Goal: Information Seeking & Learning: Learn about a topic

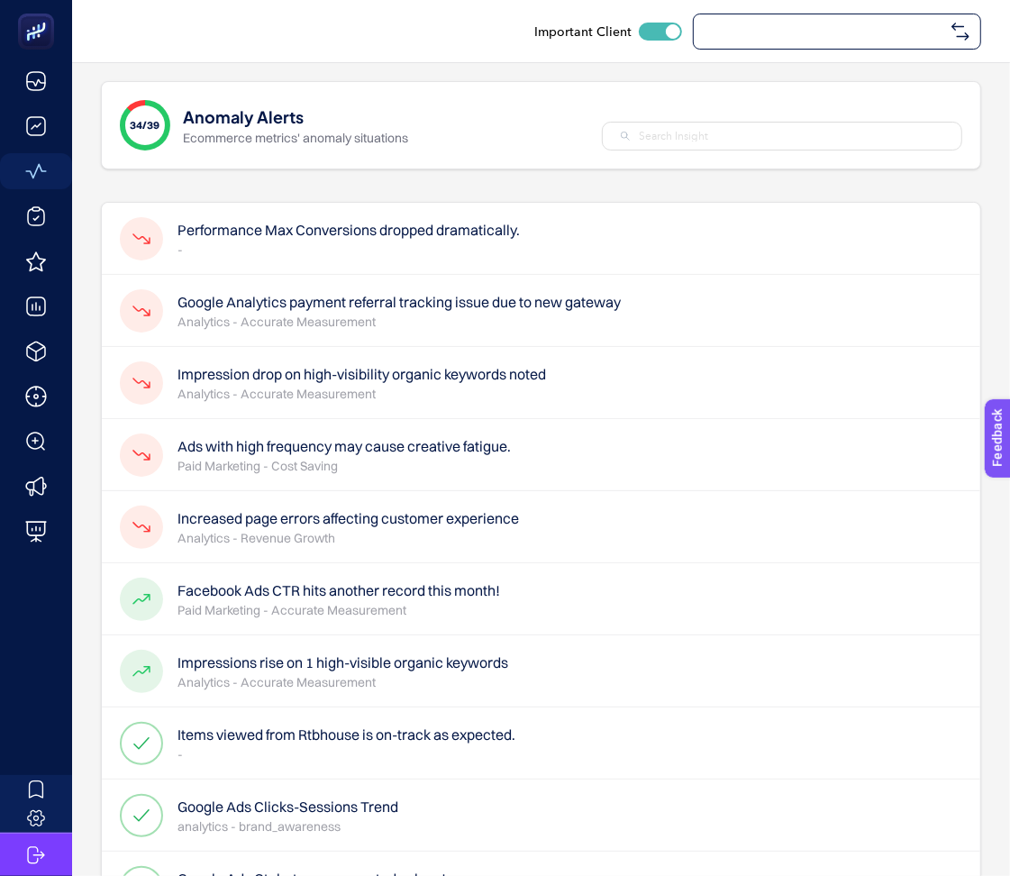
checkbox input "true"
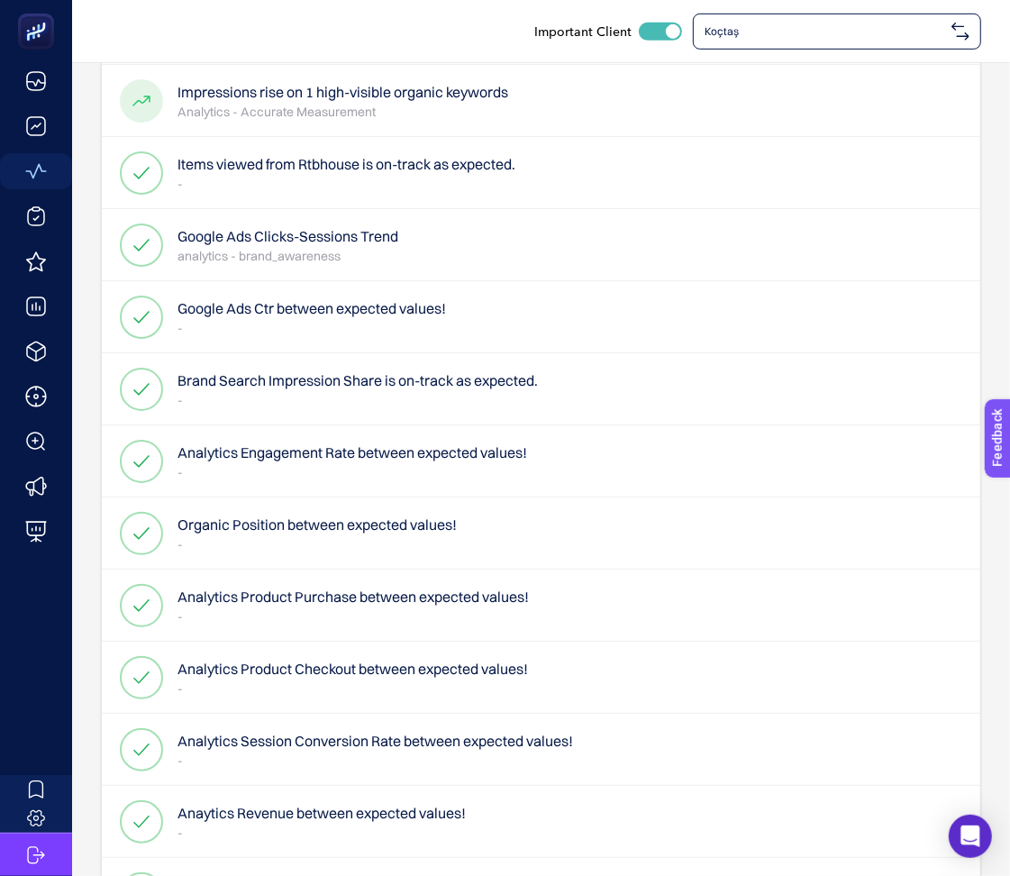
scroll to position [588, 0]
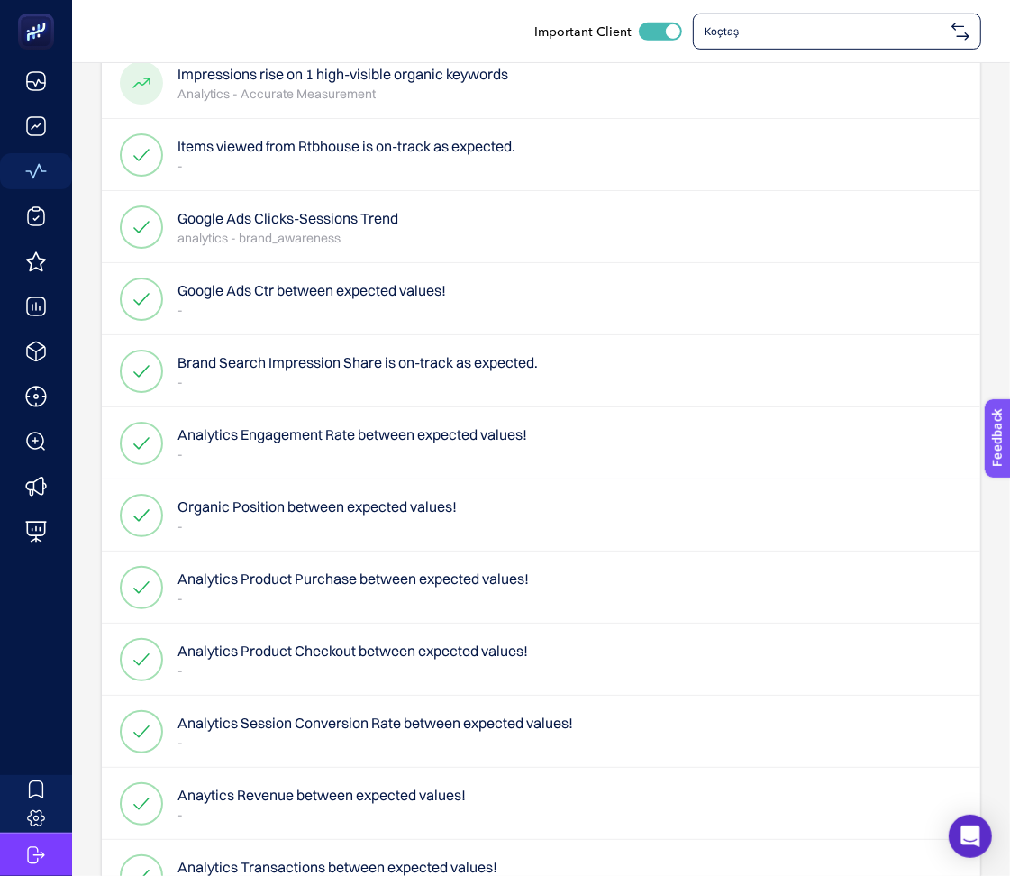
click at [536, 596] on div "Analytics Product Purchase between expected values! -" at bounding box center [541, 587] width 878 height 72
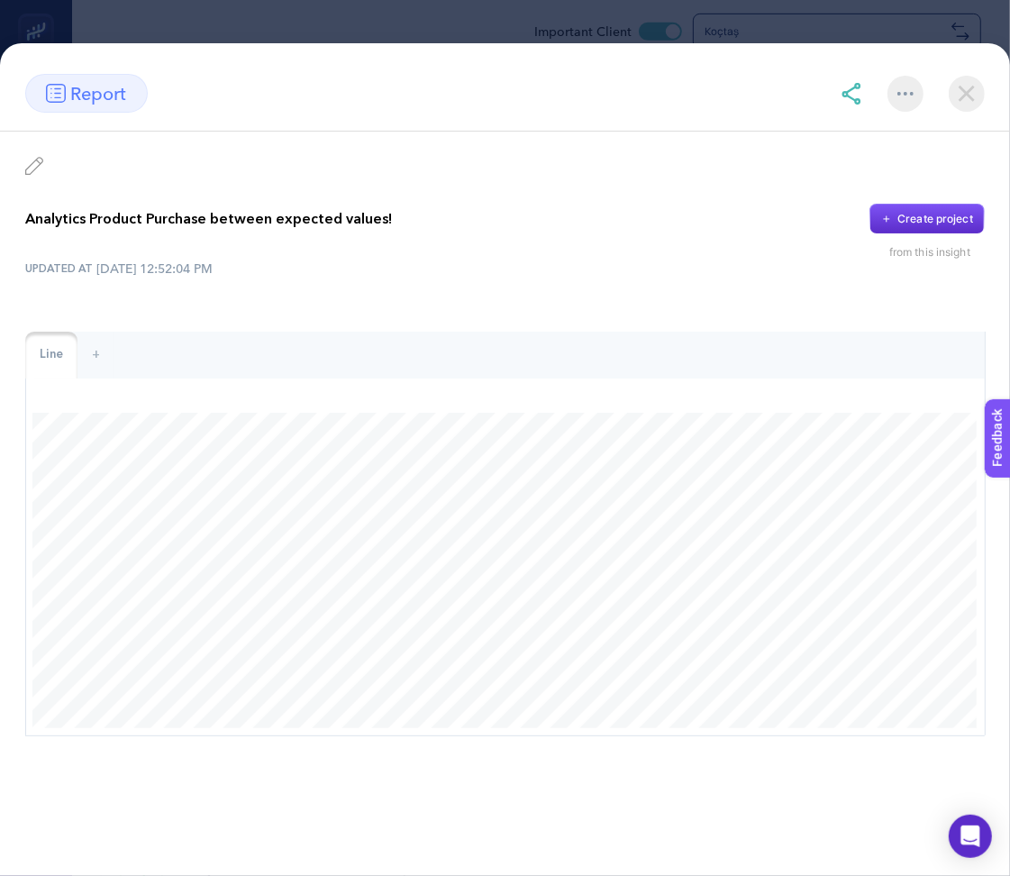
click at [979, 91] on img at bounding box center [967, 94] width 36 height 36
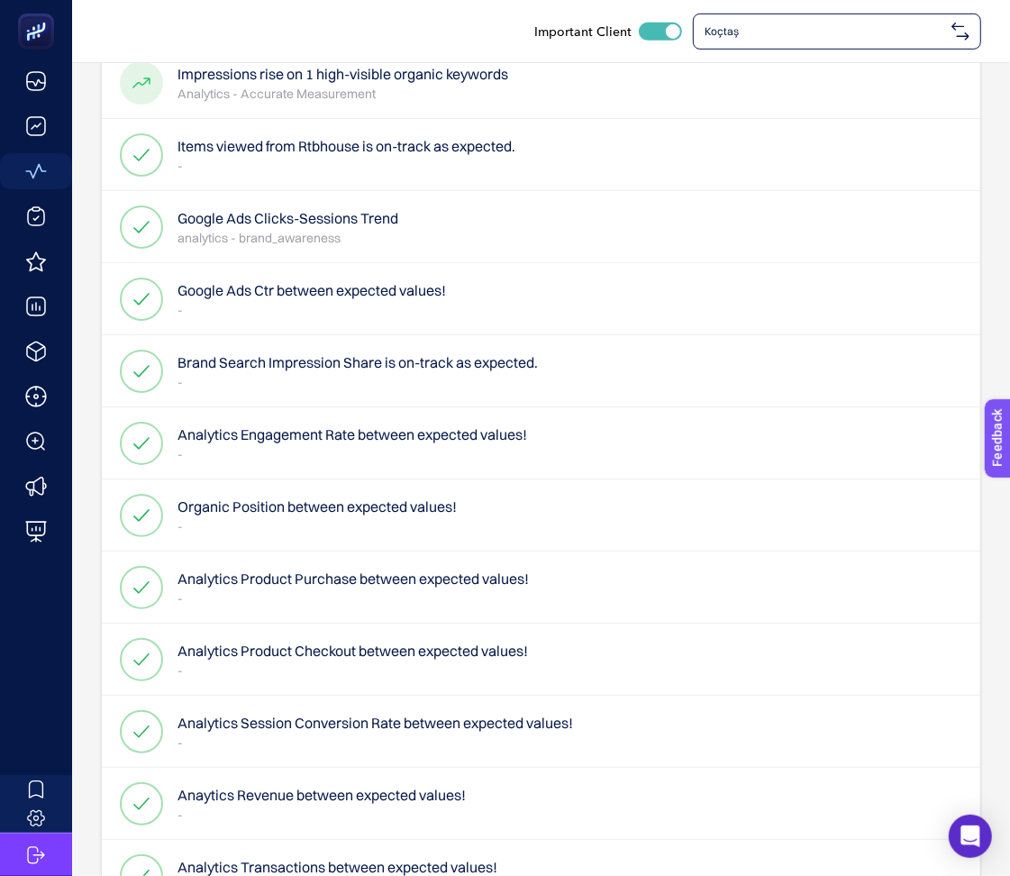
click at [864, 27] on span "Koçtaş" at bounding box center [824, 31] width 240 height 14
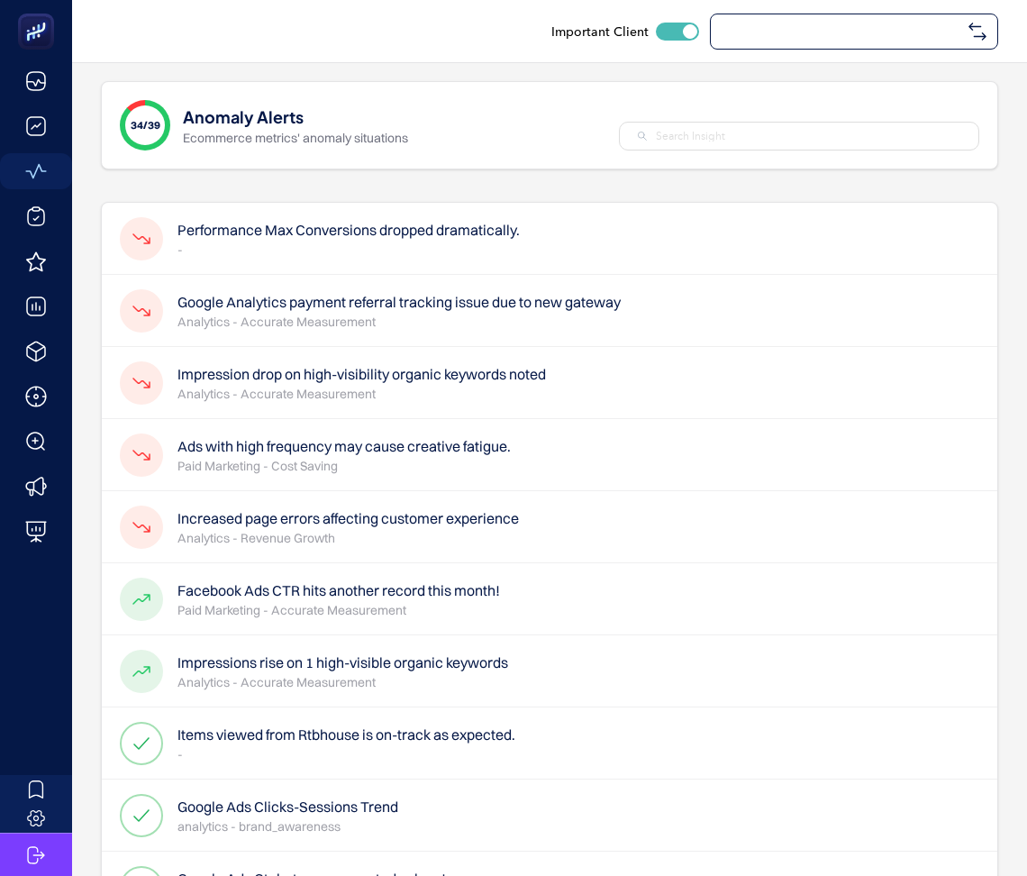
checkbox input "true"
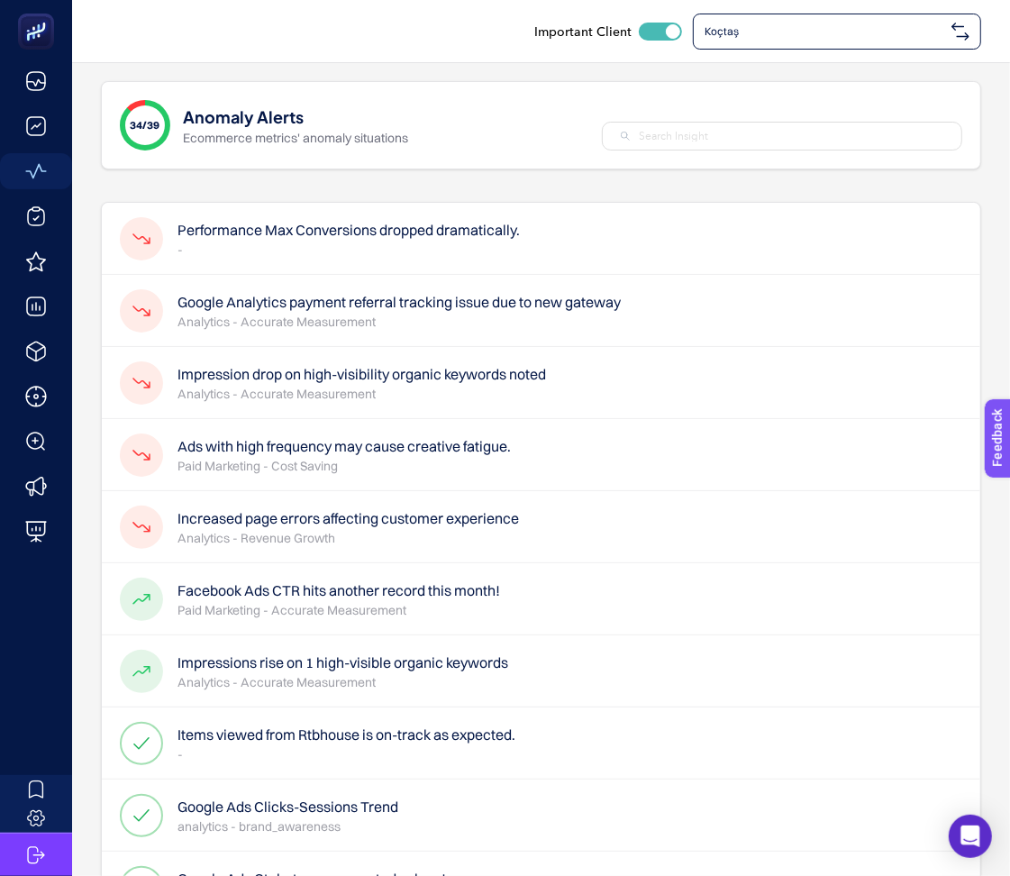
click at [680, 139] on input "text" at bounding box center [791, 136] width 304 height 16
paste input "Google Ads Search Terms with rising conversions value while spend same"
type input "Google Ads Search Terms with rising conversions value while spend same"
